Goal: Task Accomplishment & Management: Complete application form

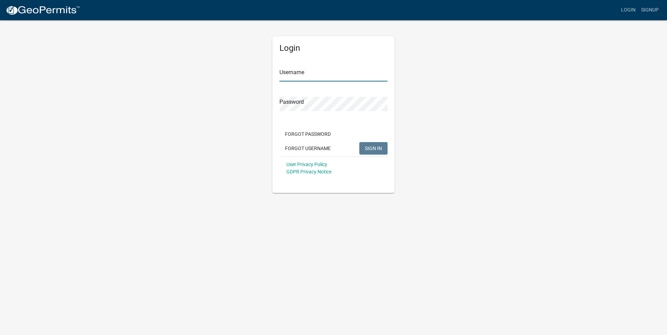
type input "[EMAIL_ADDRESS][DOMAIN_NAME]"
click at [376, 148] on span "SIGN IN" at bounding box center [373, 148] width 17 height 6
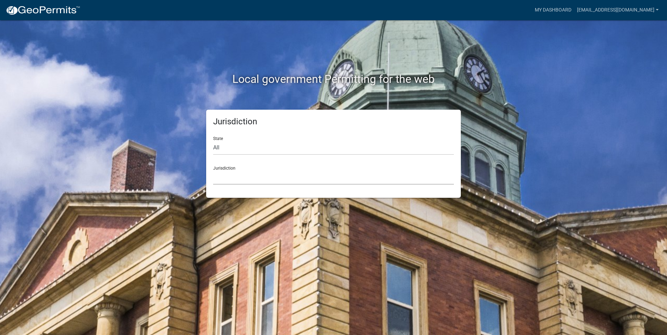
click at [219, 181] on select "[GEOGRAPHIC_DATA], [US_STATE] [GEOGRAPHIC_DATA], [US_STATE][PERSON_NAME][GEOGRA…" at bounding box center [333, 178] width 241 height 14
click at [219, 178] on select "[GEOGRAPHIC_DATA], [US_STATE] [GEOGRAPHIC_DATA], [US_STATE][PERSON_NAME][GEOGRA…" at bounding box center [333, 178] width 241 height 14
